Goal: Information Seeking & Learning: Learn about a topic

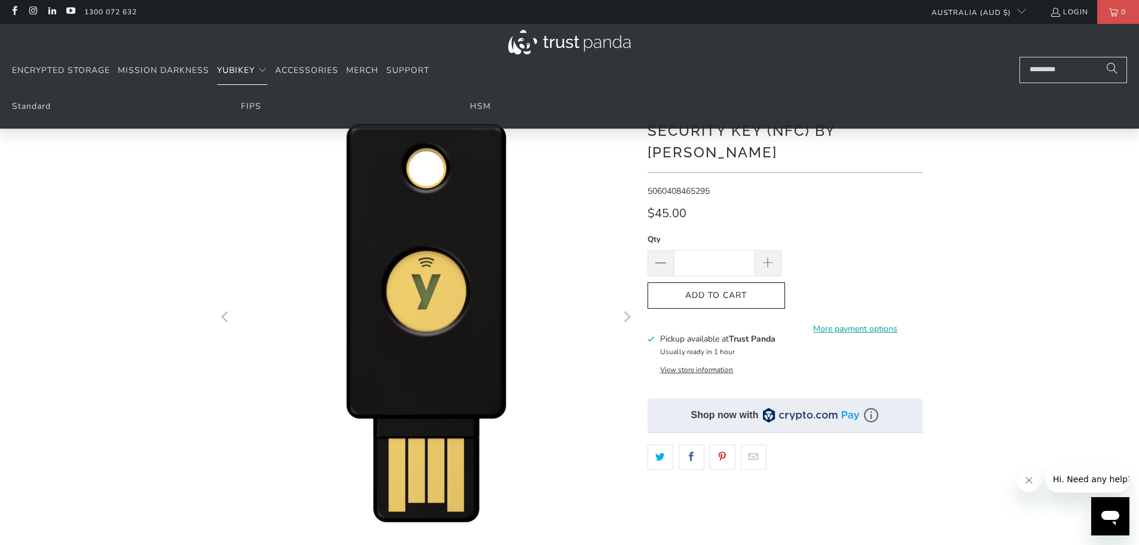
click at [233, 70] on span "YubiKey" at bounding box center [236, 70] width 38 height 11
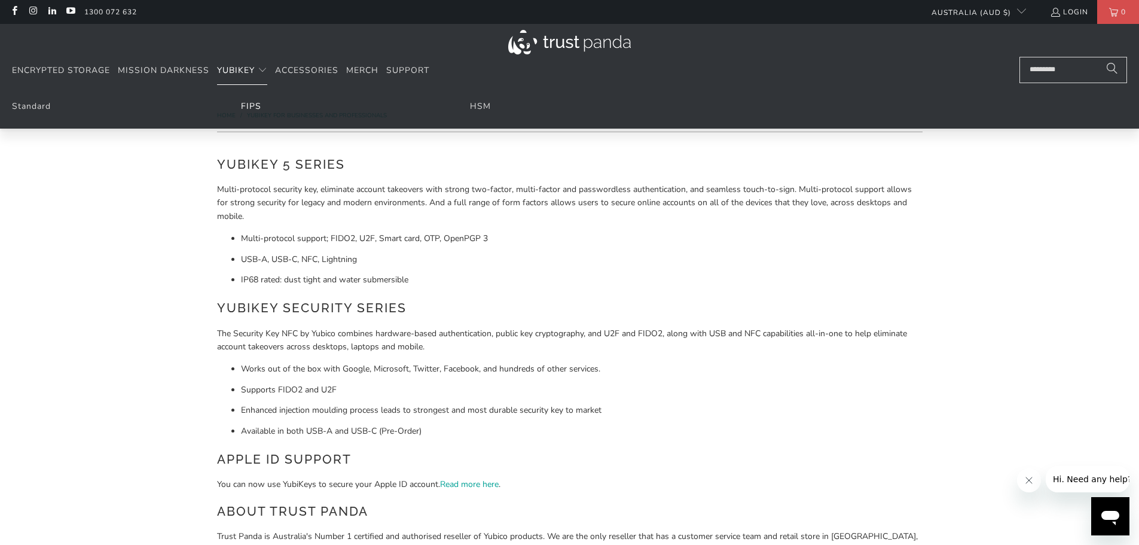
click at [248, 108] on link "FIPS" at bounding box center [251, 105] width 20 height 11
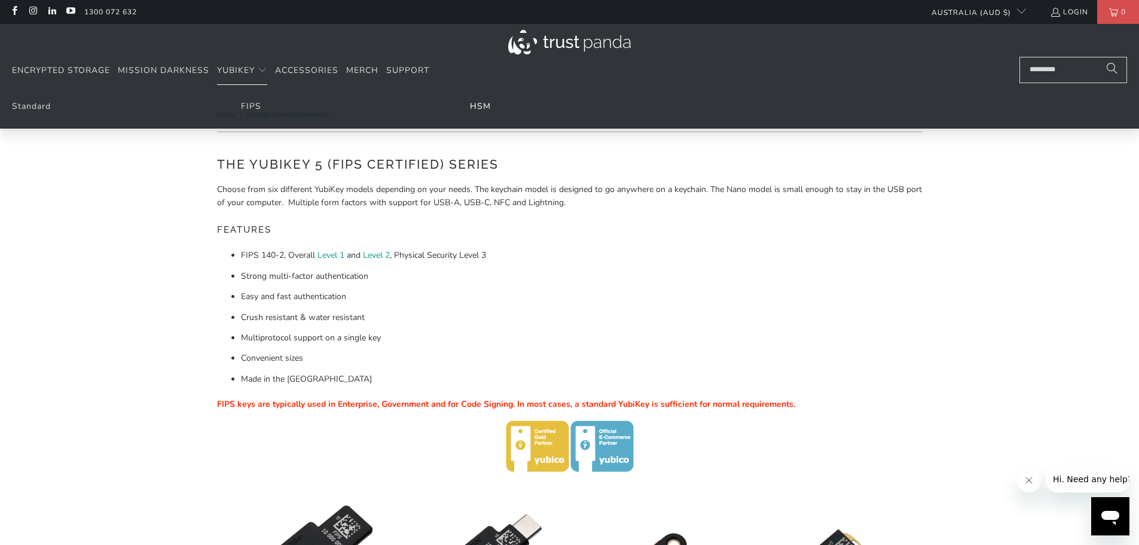
click at [481, 105] on link "HSM" at bounding box center [480, 105] width 21 height 11
